Goal: Task Accomplishment & Management: Manage account settings

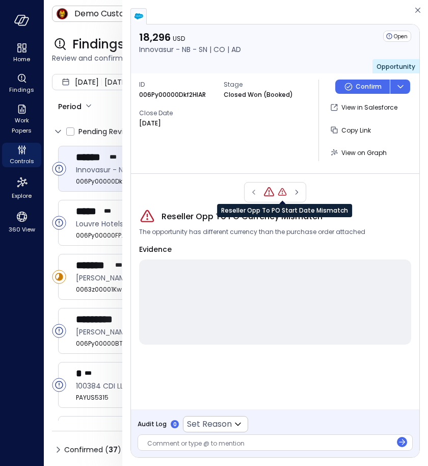
click at [283, 193] on icon "Reseller Opp To PO Start Date Mismatch" at bounding box center [282, 192] width 10 height 10
click at [266, 192] on icon "Reseller Opp To PO Currency Mismatch" at bounding box center [268, 192] width 10 height 10
click at [281, 191] on icon "Reseller Opp To PO Start Date Mismatch" at bounding box center [282, 192] width 10 height 10
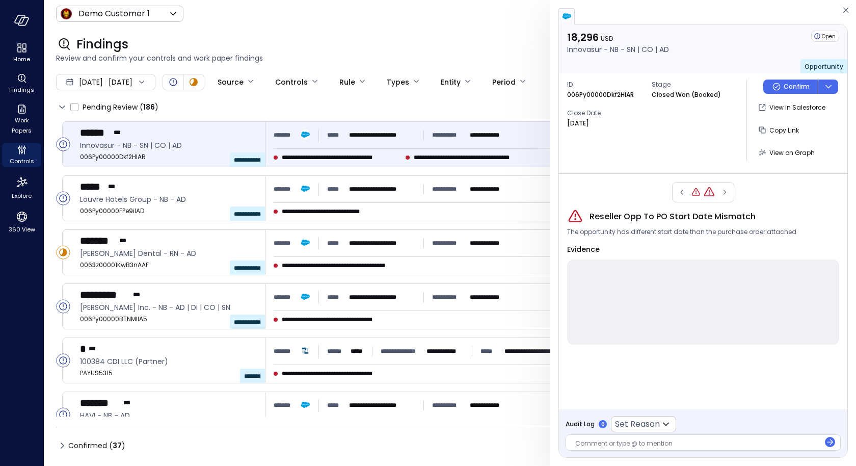
click at [503, 31] on div "Findings Review and confirm your controls and work paper findings" at bounding box center [444, 50] width 800 height 45
click at [840, 11] on div at bounding box center [702, 16] width 289 height 16
click at [841, 12] on icon "button" at bounding box center [846, 10] width 10 height 12
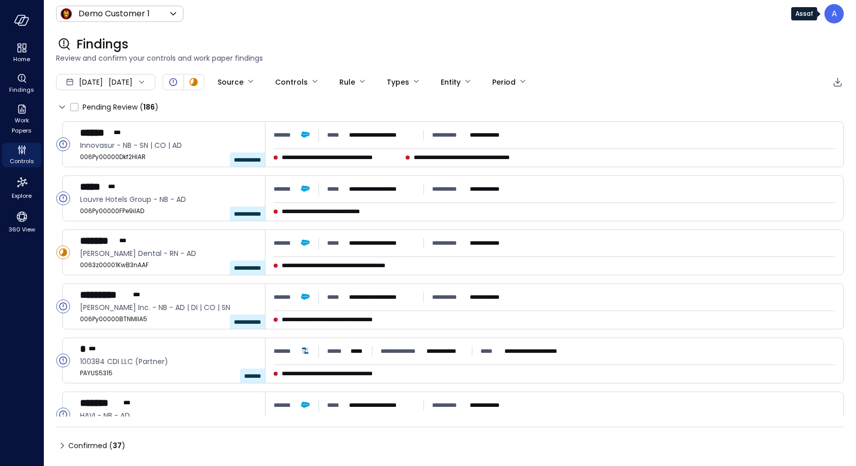
click at [832, 13] on p "A" at bounding box center [834, 14] width 6 height 12
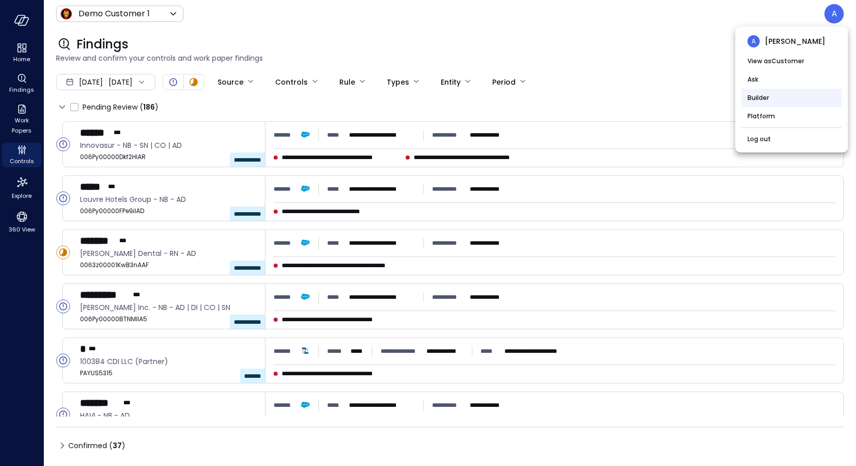
click at [798, 99] on li "Builder" at bounding box center [791, 98] width 100 height 18
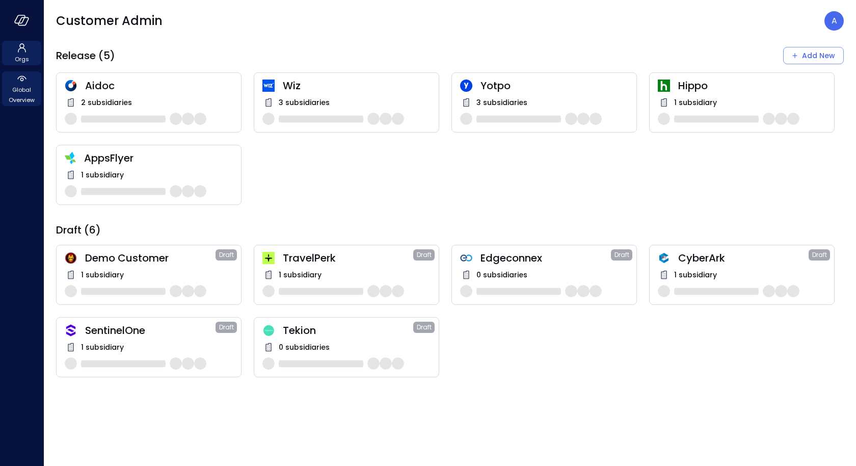
click at [16, 88] on span "Global Overview" at bounding box center [21, 95] width 31 height 20
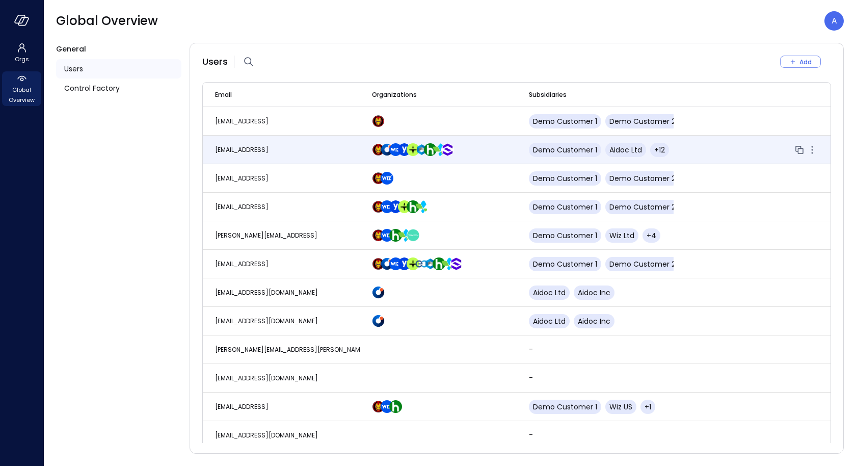
click at [249, 147] on span "assaf@safebooks.ai" at bounding box center [241, 149] width 53 height 9
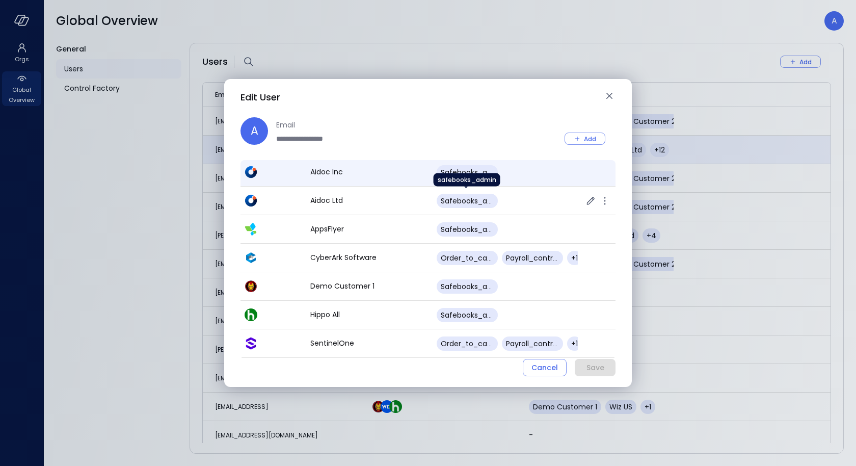
scroll to position [47, 0]
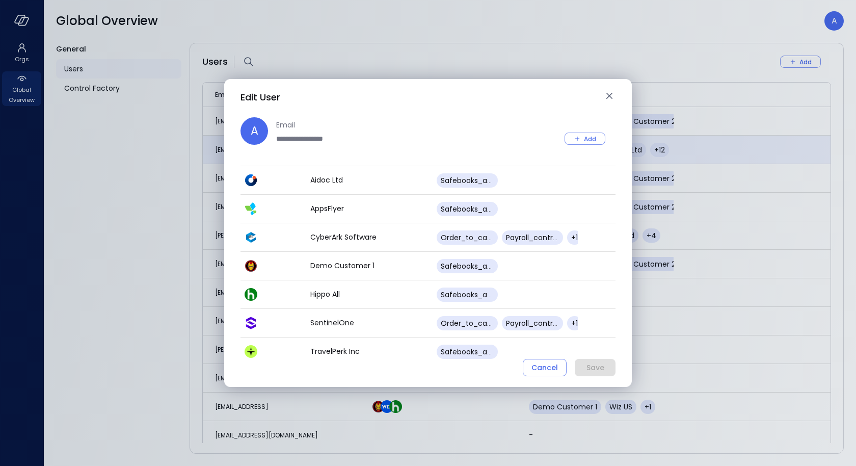
click at [601, 95] on div "Edit User" at bounding box center [421, 97] width 363 height 16
click at [613, 95] on icon "button" at bounding box center [609, 96] width 12 height 12
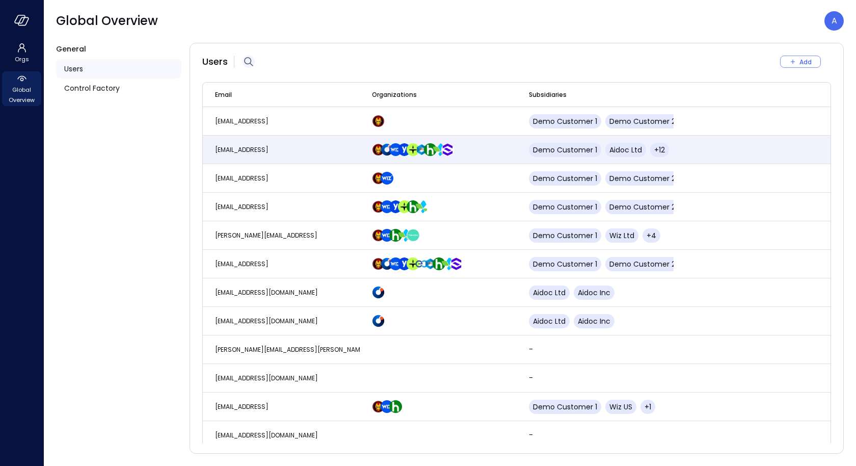
click at [251, 64] on icon "button" at bounding box center [248, 61] width 9 height 9
click at [294, 64] on input "text" at bounding box center [317, 61] width 110 height 27
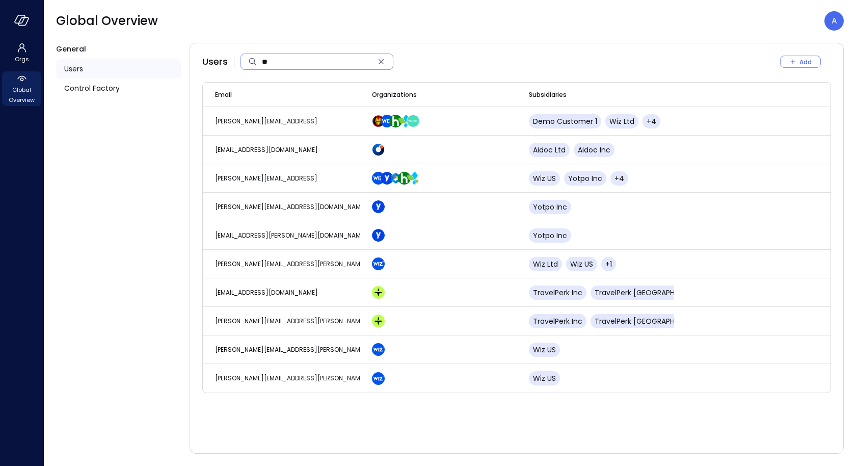
type input "***"
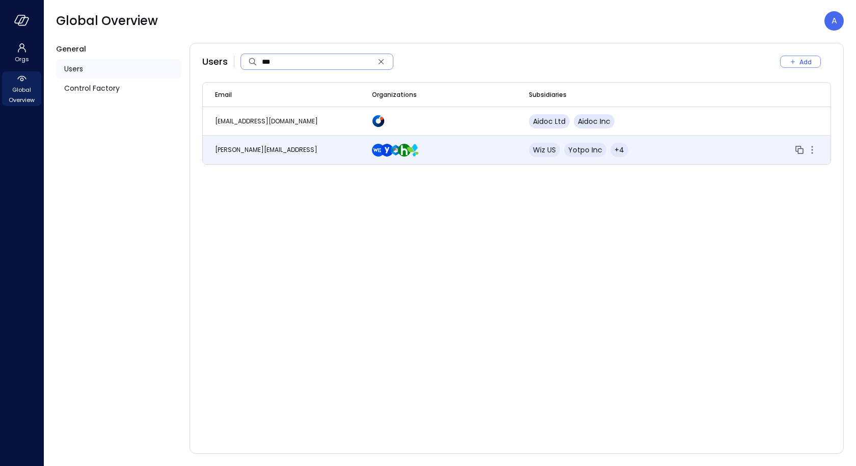
click at [295, 156] on td "lee@safebooks.ai" at bounding box center [281, 150] width 157 height 29
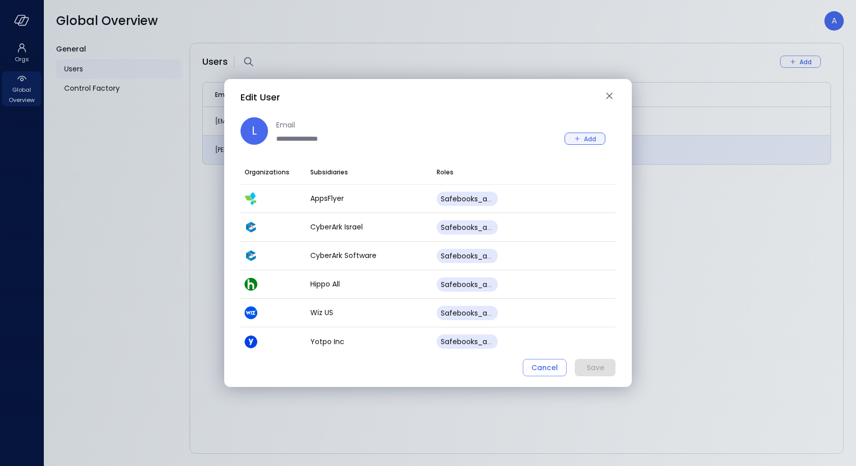
click at [583, 139] on button "Add" at bounding box center [584, 138] width 41 height 12
click at [575, 137] on icon "button" at bounding box center [577, 138] width 9 height 9
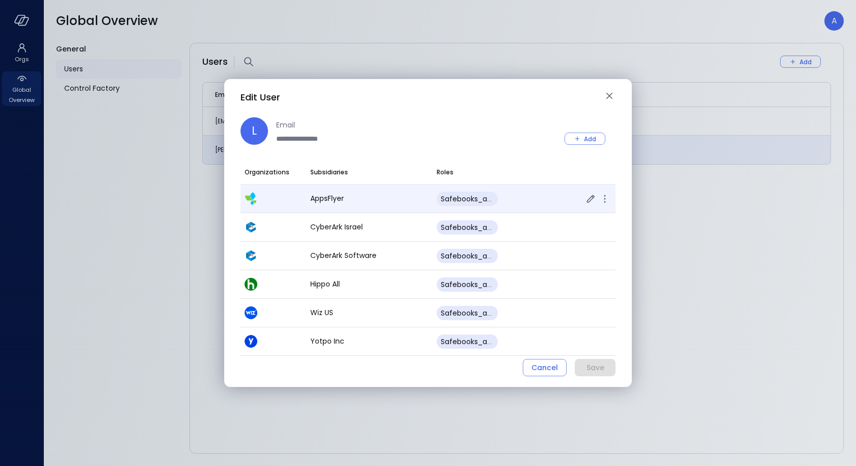
scroll to position [25, 0]
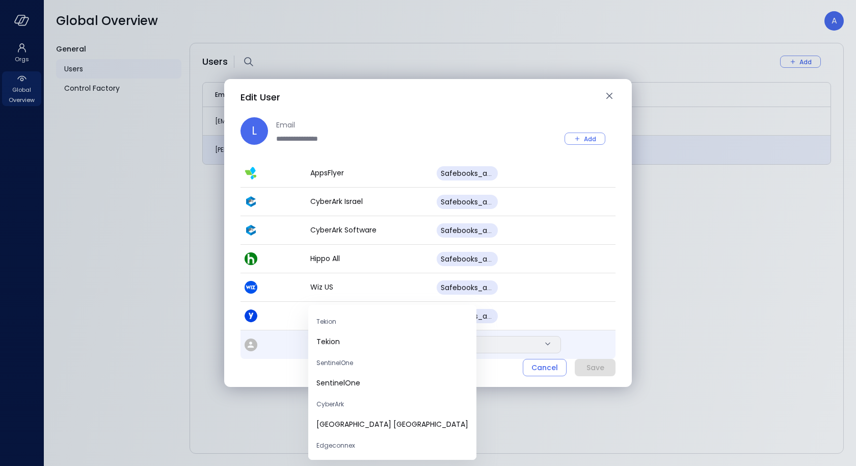
click at [384, 340] on body "**********" at bounding box center [428, 233] width 856 height 466
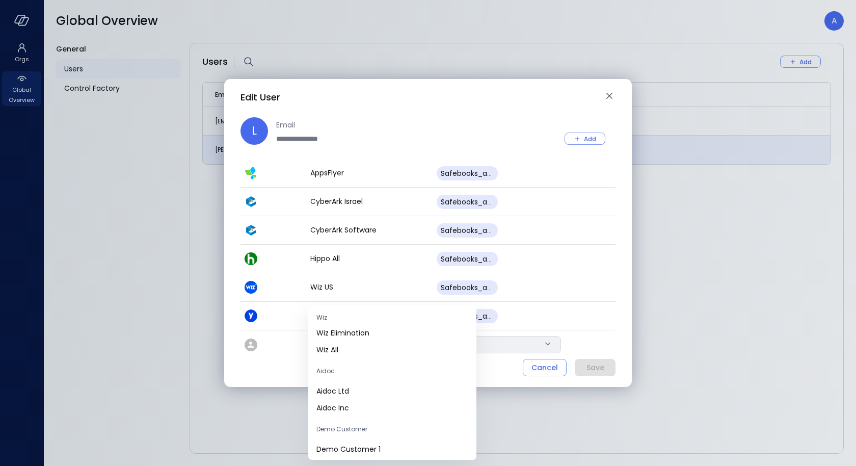
scroll to position [527, 0]
click at [353, 432] on span "Demo Customer 1" at bounding box center [392, 430] width 152 height 11
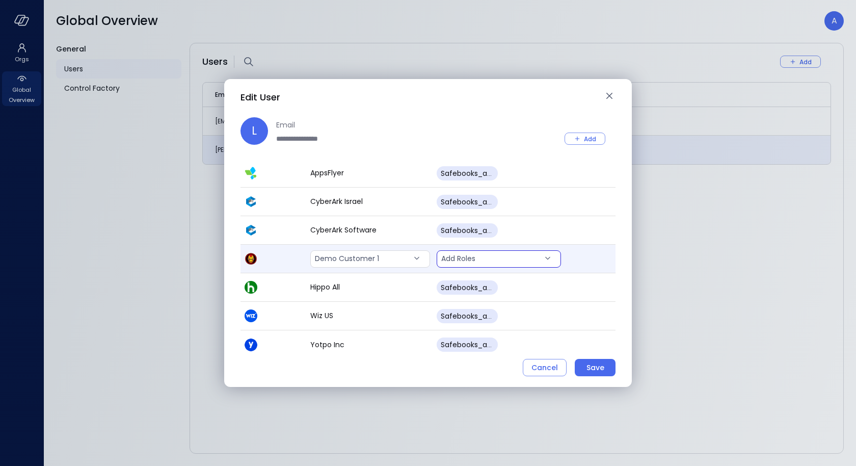
click at [479, 255] on body "**********" at bounding box center [428, 233] width 856 height 466
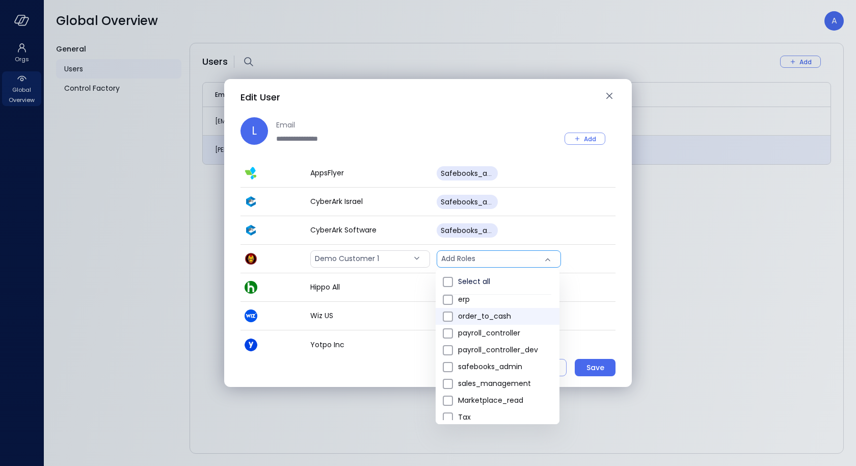
scroll to position [5, 0]
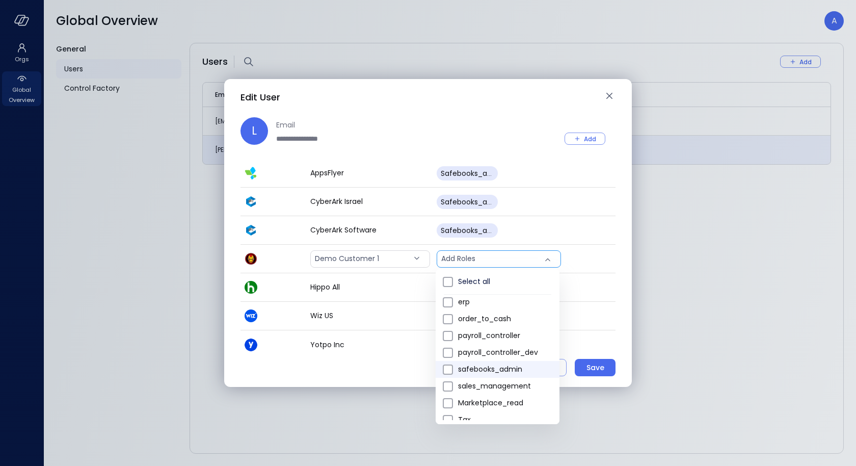
click at [490, 366] on span "safebooks_admin" at bounding box center [504, 369] width 93 height 11
type input "*"
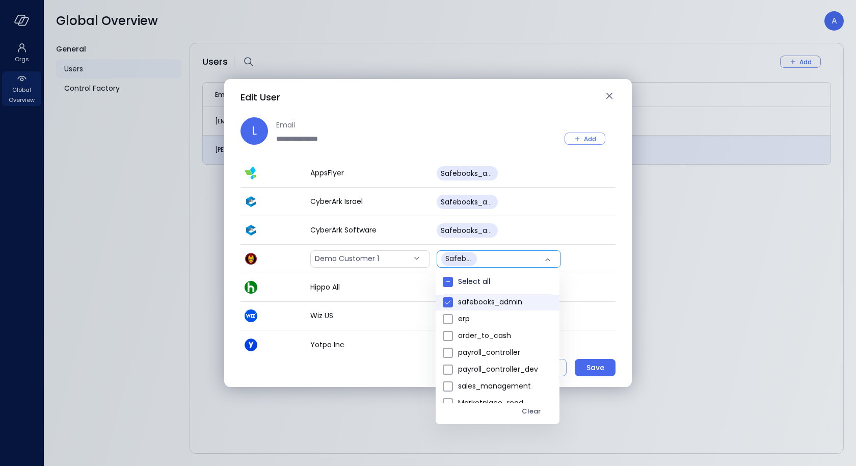
click at [591, 371] on div at bounding box center [428, 233] width 856 height 466
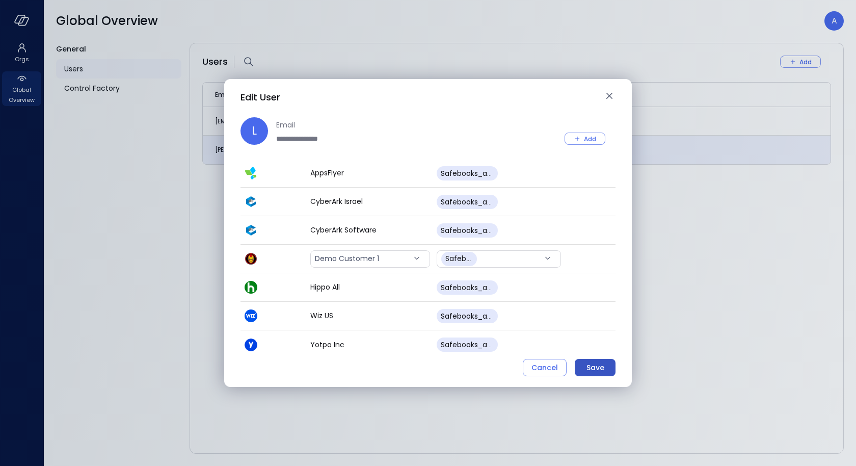
click at [590, 371] on div "Save" at bounding box center [595, 367] width 18 height 13
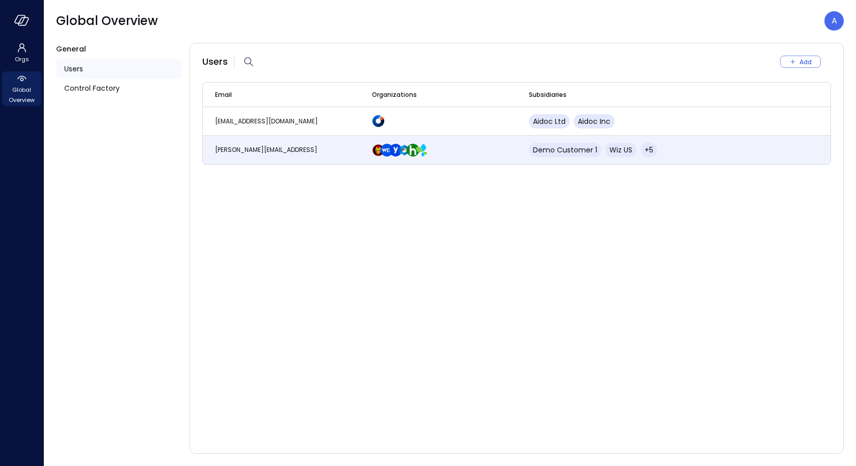
click at [357, 18] on div "Global Overview A" at bounding box center [450, 20] width 788 height 19
click at [20, 18] on icon "button" at bounding box center [21, 20] width 15 height 11
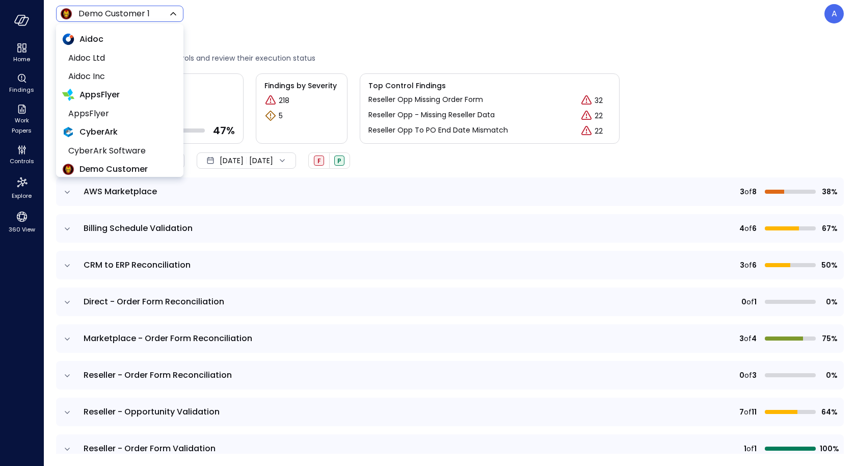
click at [109, 17] on body "Home Findings Work Papers Controls Explore 360 View Demo Customer 1 ***** ​ A C…" at bounding box center [428, 233] width 856 height 466
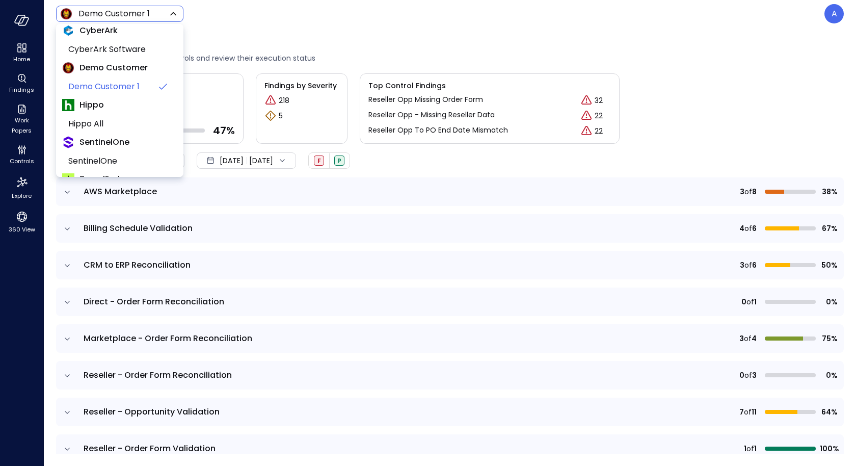
scroll to position [103, 0]
click at [233, 39] on div at bounding box center [428, 233] width 856 height 466
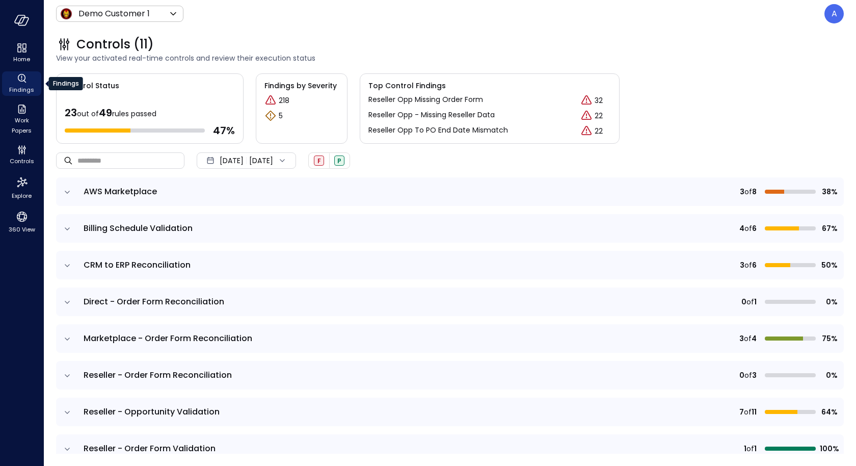
click at [21, 85] on span "Findings" at bounding box center [21, 90] width 25 height 10
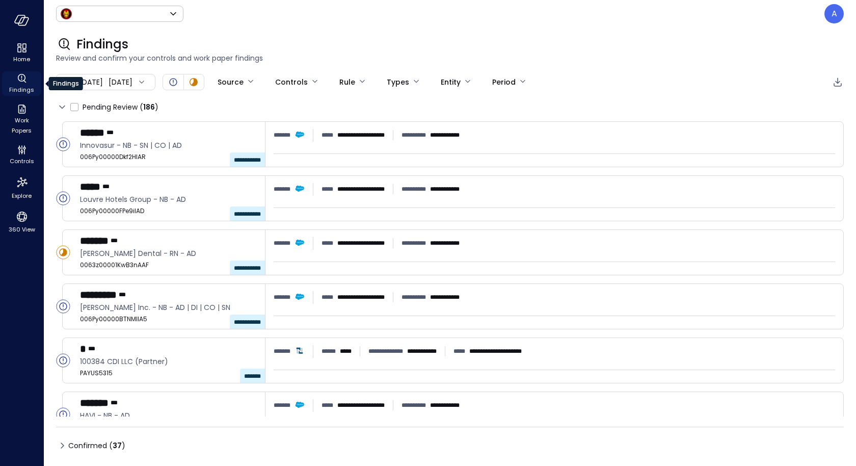
type input "*****"
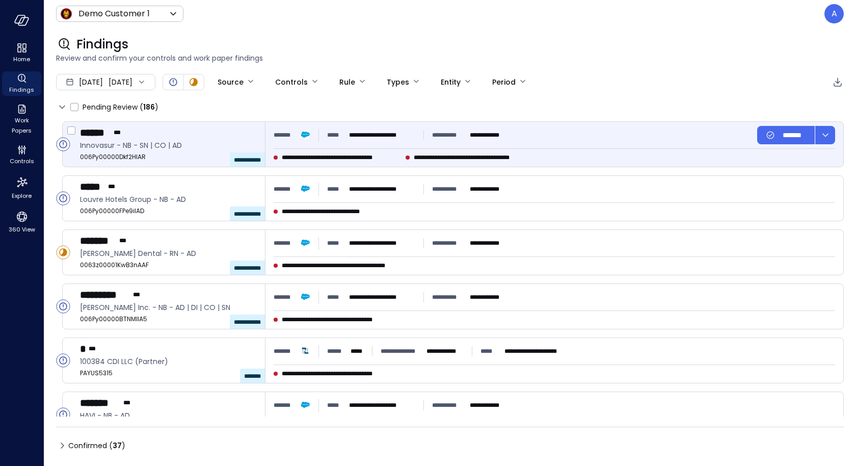
click at [176, 142] on span "Innovasur - NB - SN | CO | AD" at bounding box center [168, 145] width 177 height 11
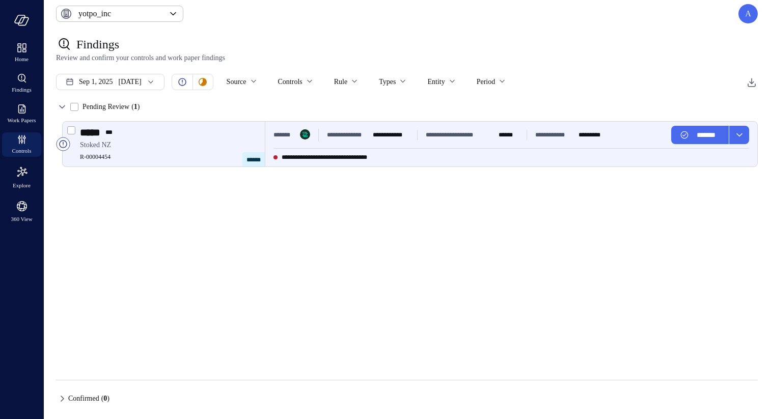
click at [208, 135] on div "***** ***" at bounding box center [168, 132] width 177 height 13
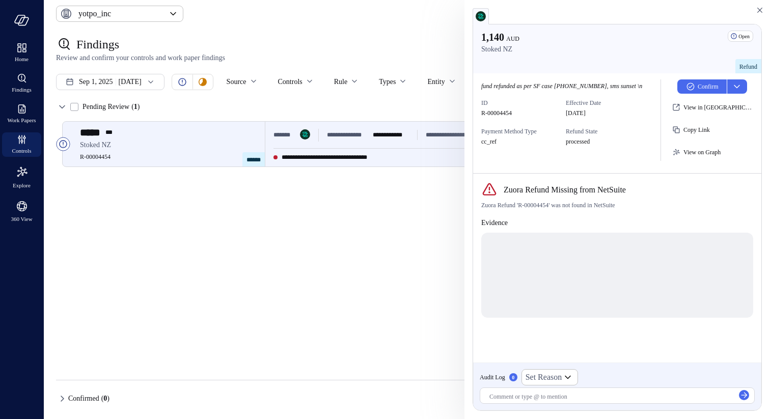
click at [559, 197] on div "Zuora Refund Missing from NetSuite" at bounding box center [617, 190] width 272 height 16
click at [566, 191] on span "Zuora Refund Missing from NetSuite" at bounding box center [565, 190] width 122 height 12
click at [556, 205] on span "Zuora Refund 'R-00004454' was not found in NetSuite" at bounding box center [548, 205] width 134 height 10
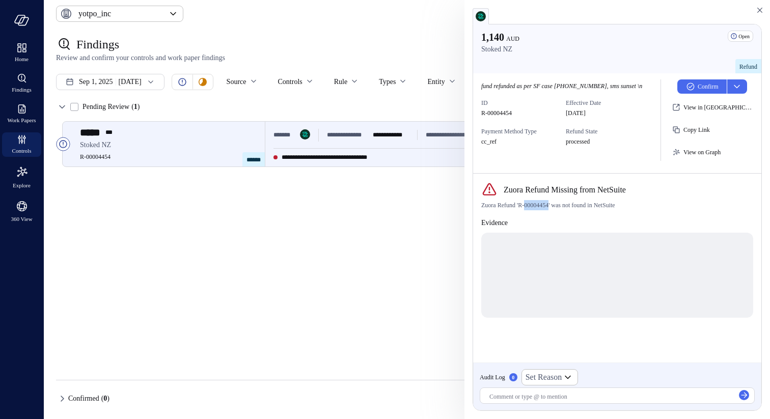
click at [556, 205] on span "Zuora Refund 'R-00004454' was not found in NetSuite" at bounding box center [548, 205] width 134 height 10
click at [763, 7] on icon "button" at bounding box center [760, 10] width 10 height 12
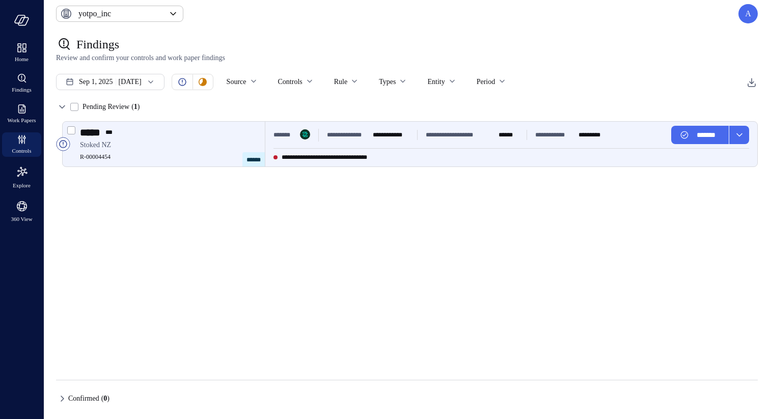
click at [459, 149] on div "**********" at bounding box center [511, 144] width 492 height 45
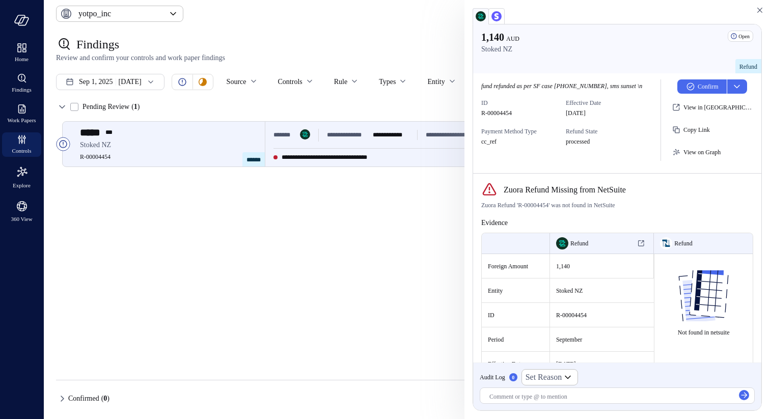
click at [505, 14] on div at bounding box center [617, 16] width 289 height 16
click at [501, 14] on img "button" at bounding box center [497, 16] width 10 height 10
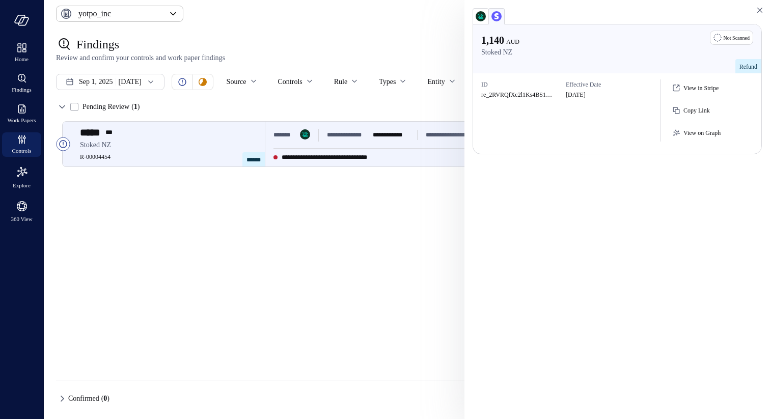
click at [600, 199] on div "1,140 AUD Stoked NZ Not Scanned Refund ID re_2RVRQfXc2l1Ks4BS13XONwdl Effective…" at bounding box center [618, 209] width 306 height 419
click at [588, 267] on div "1,140 AUD Stoked NZ Not Scanned Refund ID re_2RVRQfXc2l1Ks4BS13XONwdl Effective…" at bounding box center [618, 209] width 306 height 419
click at [260, 139] on div "***** *** [GEOGRAPHIC_DATA] R-00004454 ******" at bounding box center [172, 144] width 185 height 45
click at [224, 141] on span "Stoked NZ" at bounding box center [168, 145] width 177 height 11
click at [484, 12] on img "button" at bounding box center [481, 16] width 10 height 10
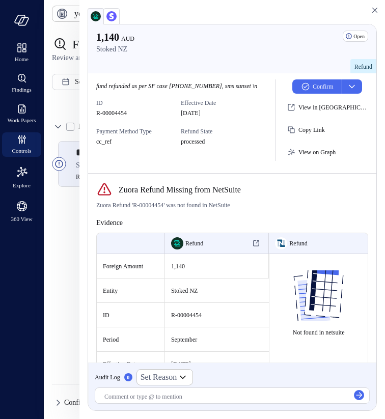
click at [170, 393] on div at bounding box center [226, 397] width 245 height 11
click at [359, 395] on icon "button" at bounding box center [359, 395] width 10 height 10
click at [333, 88] on p "Confirm" at bounding box center [323, 87] width 21 height 10
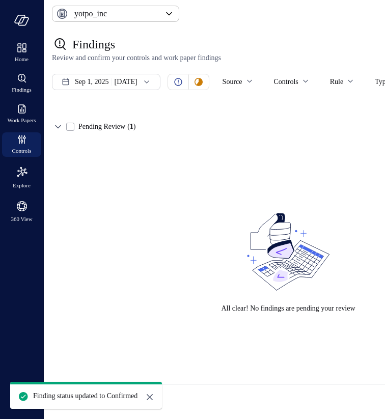
click at [162, 390] on div "Finding status updated to Confirmed" at bounding box center [86, 397] width 152 height 24
click at [156, 401] on icon "close" at bounding box center [150, 397] width 12 height 12
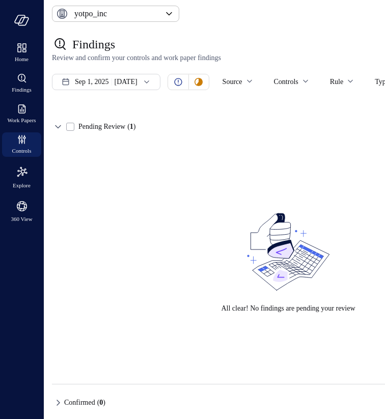
click at [63, 403] on icon at bounding box center [58, 403] width 12 height 12
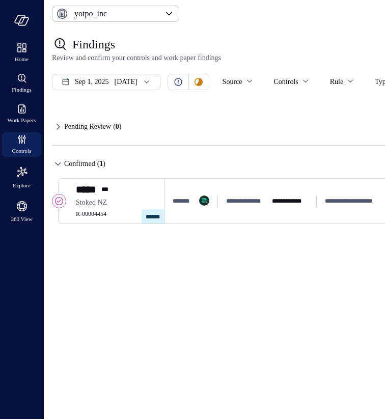
click at [165, 135] on div "Pending Review ( 0 )" at bounding box center [288, 127] width 473 height 16
click at [53, 131] on icon at bounding box center [58, 127] width 12 height 12
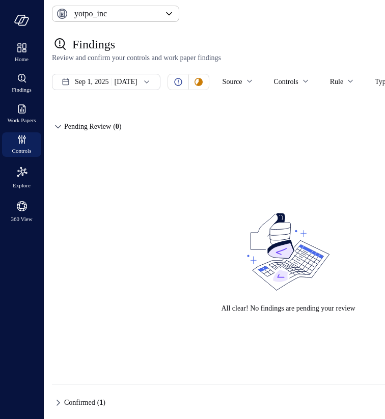
click at [63, 400] on icon at bounding box center [58, 403] width 12 height 12
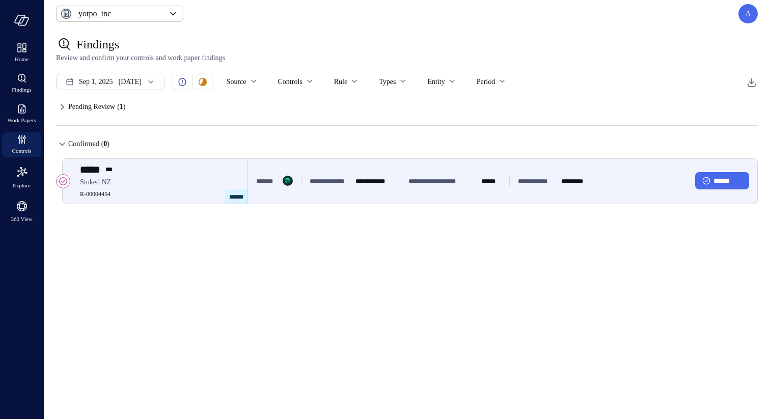
click at [353, 188] on div "**********" at bounding box center [424, 181] width 337 height 18
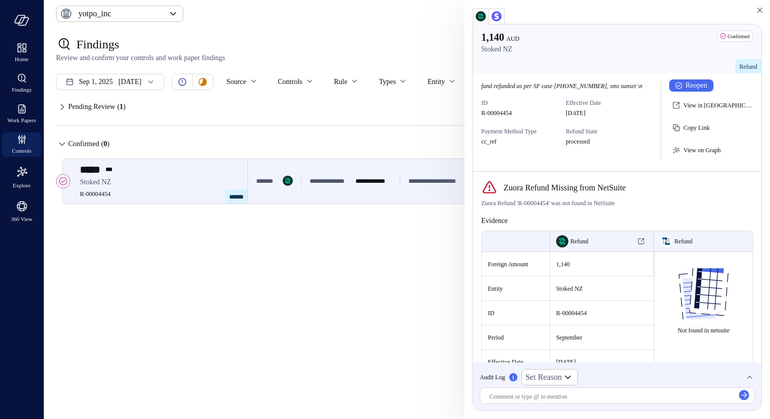
click at [501, 382] on span "Audit Log" at bounding box center [492, 377] width 25 height 10
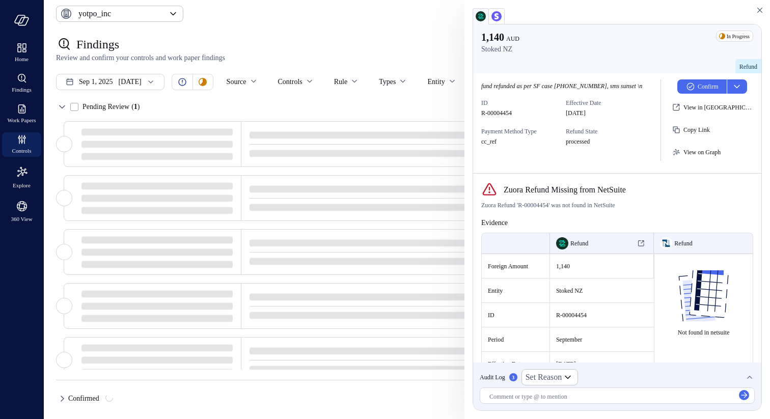
click at [500, 377] on span "Audit Log" at bounding box center [492, 377] width 25 height 10
